Goal: Information Seeking & Learning: Learn about a topic

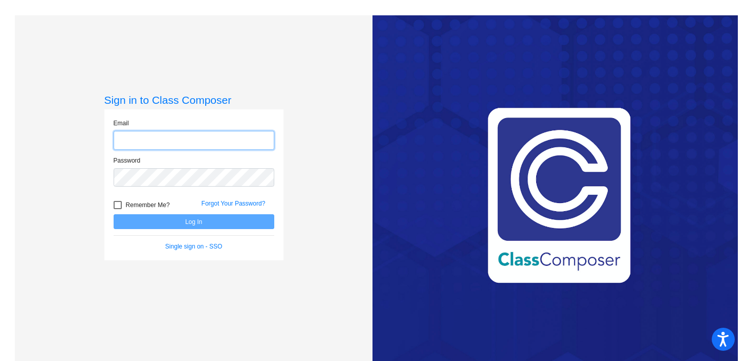
type input "[PERSON_NAME][EMAIL_ADDRESS][PERSON_NAME][DOMAIN_NAME]"
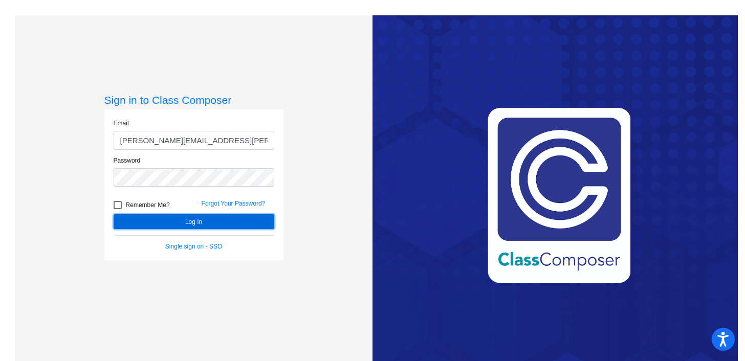
click at [202, 225] on button "Log In" at bounding box center [194, 221] width 161 height 15
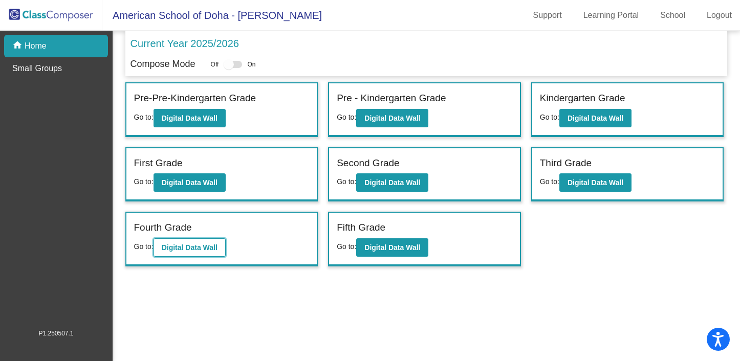
click at [181, 248] on b "Digital Data Wall" at bounding box center [190, 248] width 56 height 8
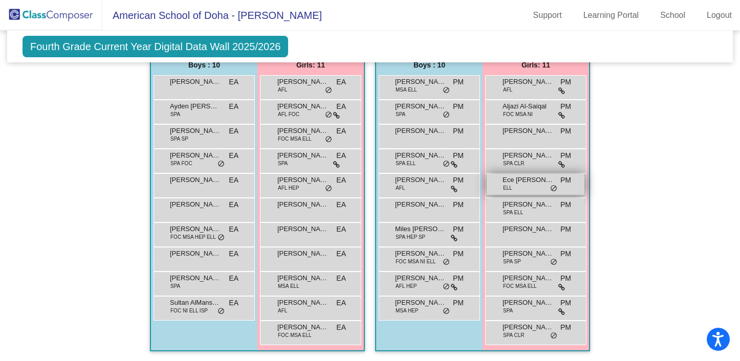
click at [557, 191] on div "Ece [PERSON_NAME] ELL PM lock do_not_disturb_alt" at bounding box center [536, 184] width 98 height 21
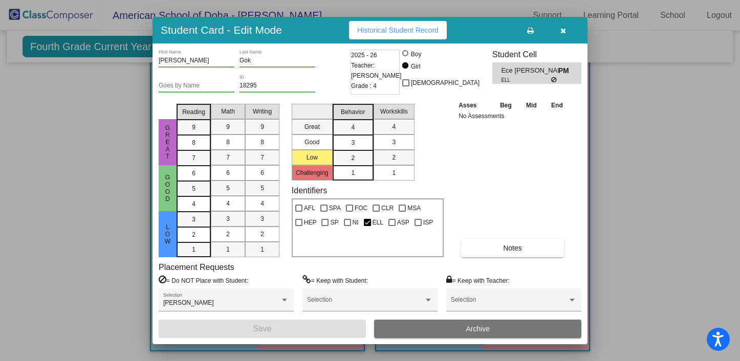
click at [560, 39] on div "Student Card - Edit Mode Historical Student Record" at bounding box center [370, 30] width 435 height 27
click at [567, 36] on button "button" at bounding box center [563, 30] width 33 height 18
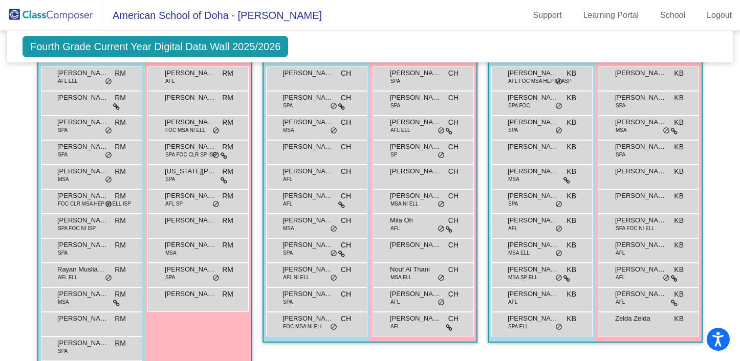
scroll to position [345, 0]
click at [81, 79] on div "[PERSON_NAME] AFL [PERSON_NAME] lock do_not_disturb_alt" at bounding box center [90, 78] width 98 height 21
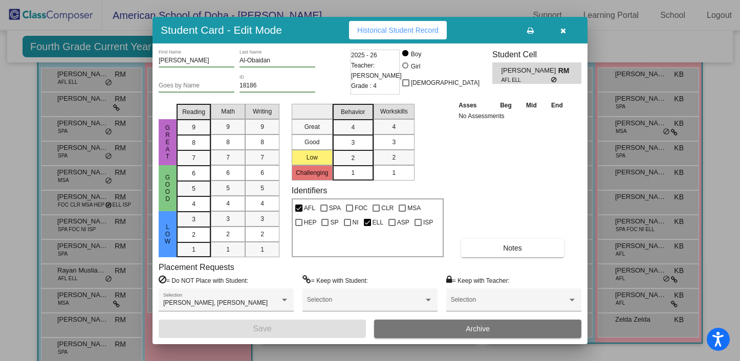
click at [567, 33] on button "button" at bounding box center [563, 30] width 33 height 18
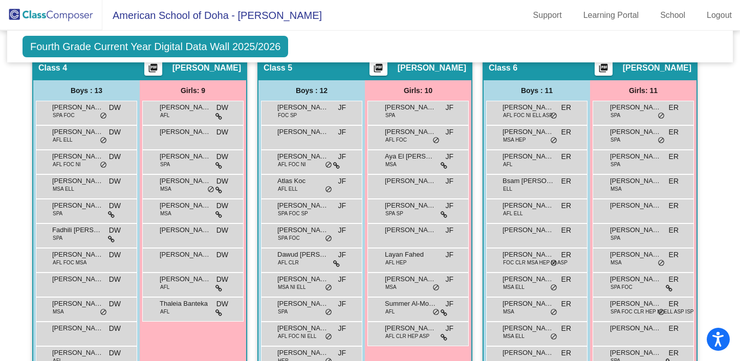
scroll to position [656, 0]
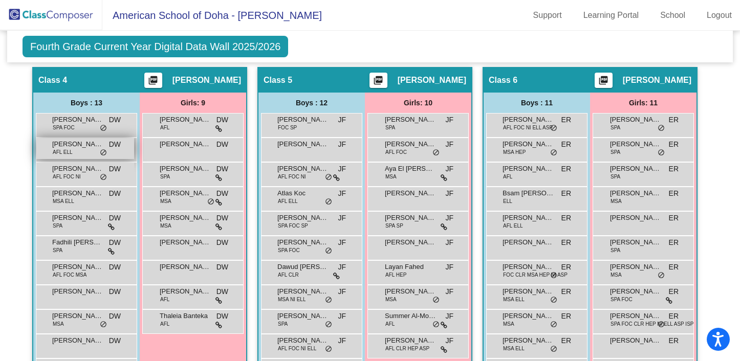
click at [100, 150] on span "do_not_disturb_alt" at bounding box center [103, 153] width 7 height 8
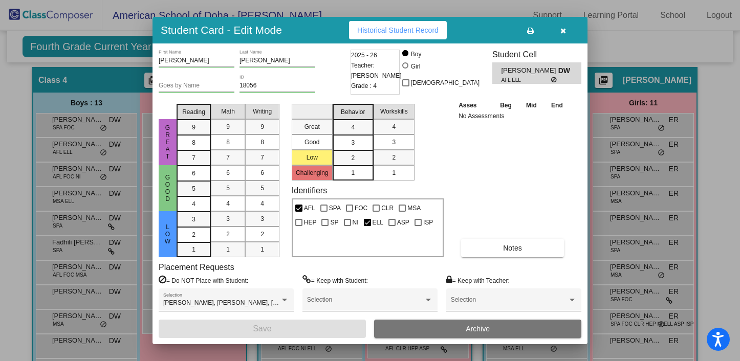
click at [569, 30] on button "button" at bounding box center [563, 30] width 33 height 18
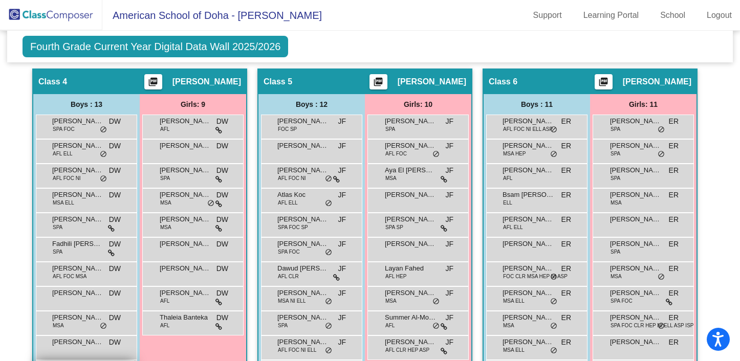
scroll to position [655, 0]
click at [196, 205] on div "[PERSON_NAME] MSA DW lock do_not_disturb_alt" at bounding box center [193, 199] width 98 height 21
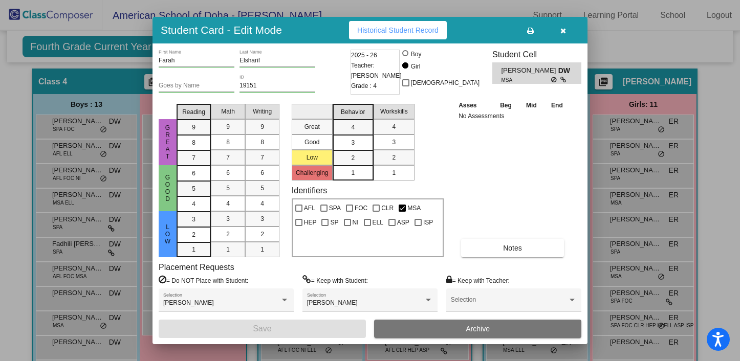
click at [565, 31] on icon "button" at bounding box center [564, 30] width 6 height 7
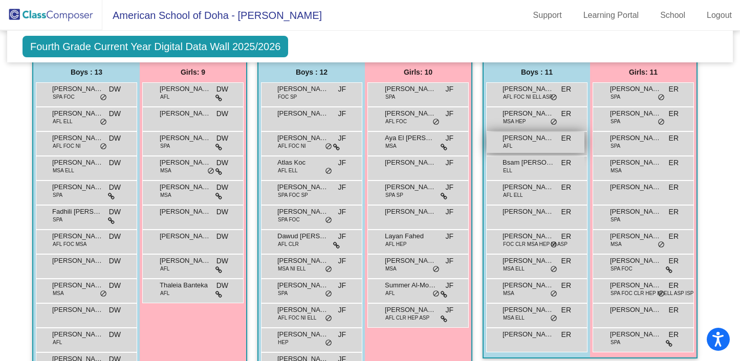
scroll to position [683, 0]
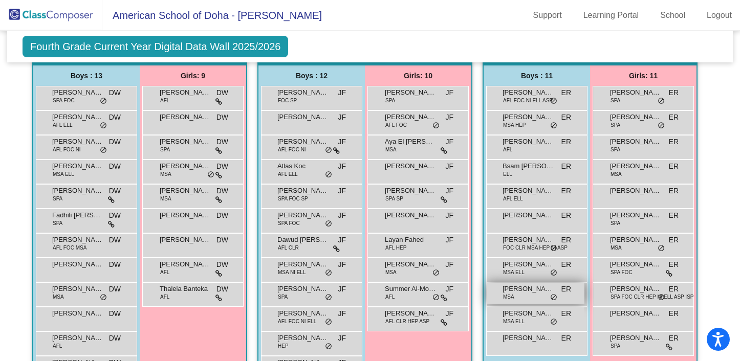
click at [523, 300] on div "[PERSON_NAME] MSA ER lock do_not_disturb_alt" at bounding box center [536, 293] width 98 height 21
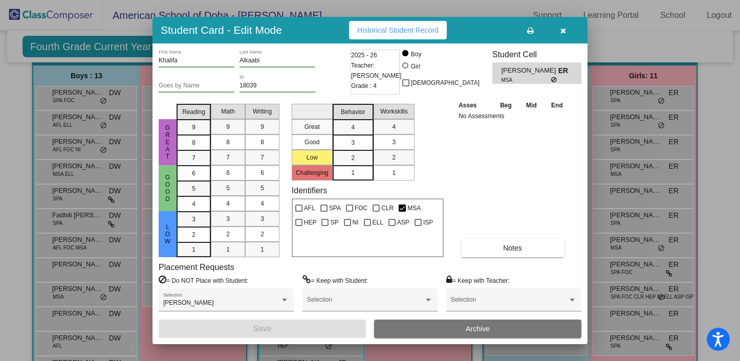
click at [563, 36] on button "button" at bounding box center [563, 30] width 33 height 18
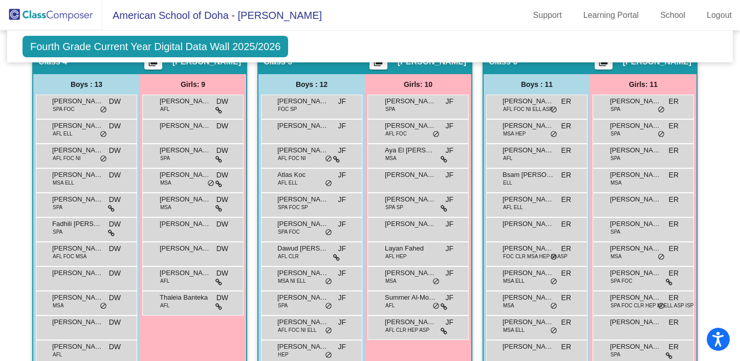
scroll to position [0, 0]
